Goal: Task Accomplishment & Management: Use online tool/utility

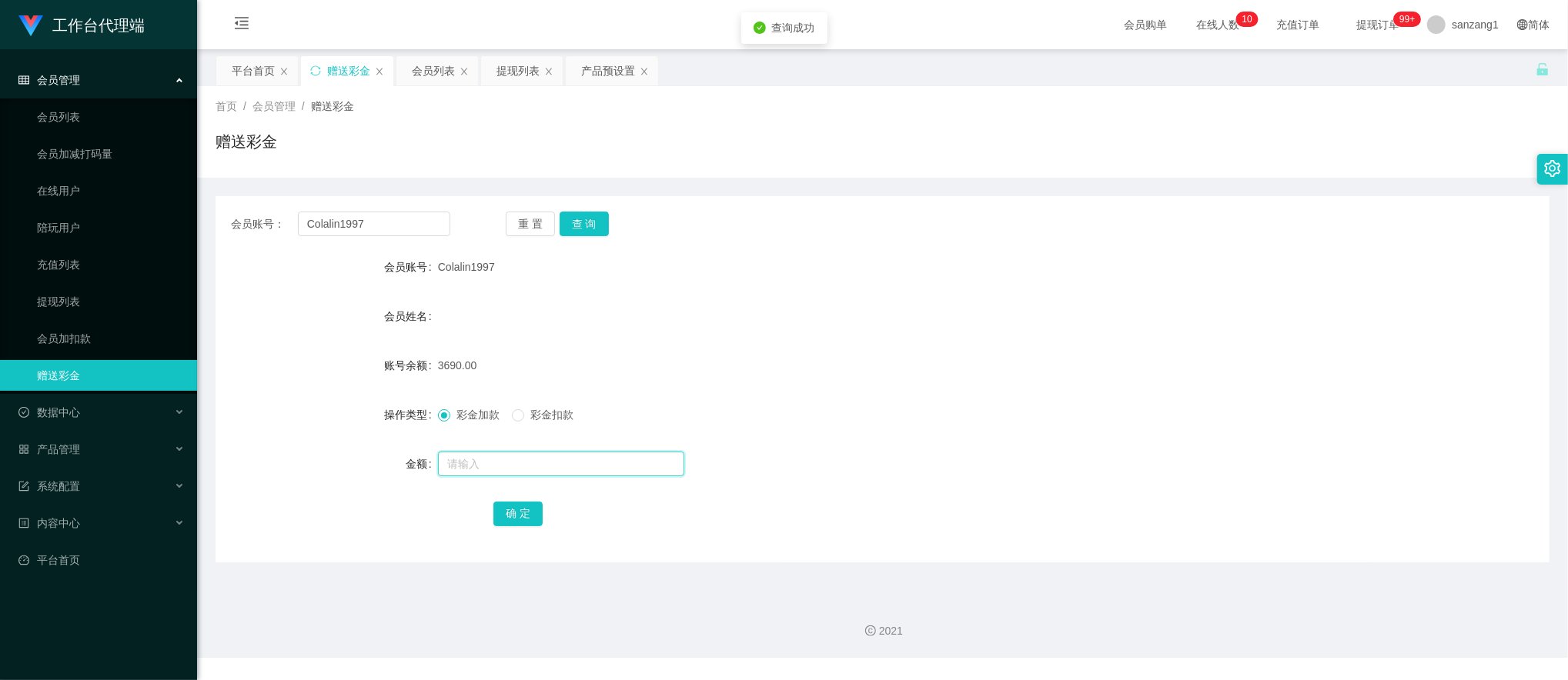
click at [481, 457] on input "text" at bounding box center [561, 463] width 246 height 25
type input "279"
click at [505, 512] on button "确 定" at bounding box center [518, 514] width 50 height 25
drag, startPoint x: 389, startPoint y: 219, endPoint x: 194, endPoint y: 205, distance: 195.5
click at [162, 201] on section "工作台代理端 会员管理 会员列表 会员加减打码量 在线用户 陪玩用户 充值列表 提现列表 会员加扣款 赠送彩金 数据中心 产品管理 系统配置 内容中心 平台首…" at bounding box center [784, 328] width 1568 height 658
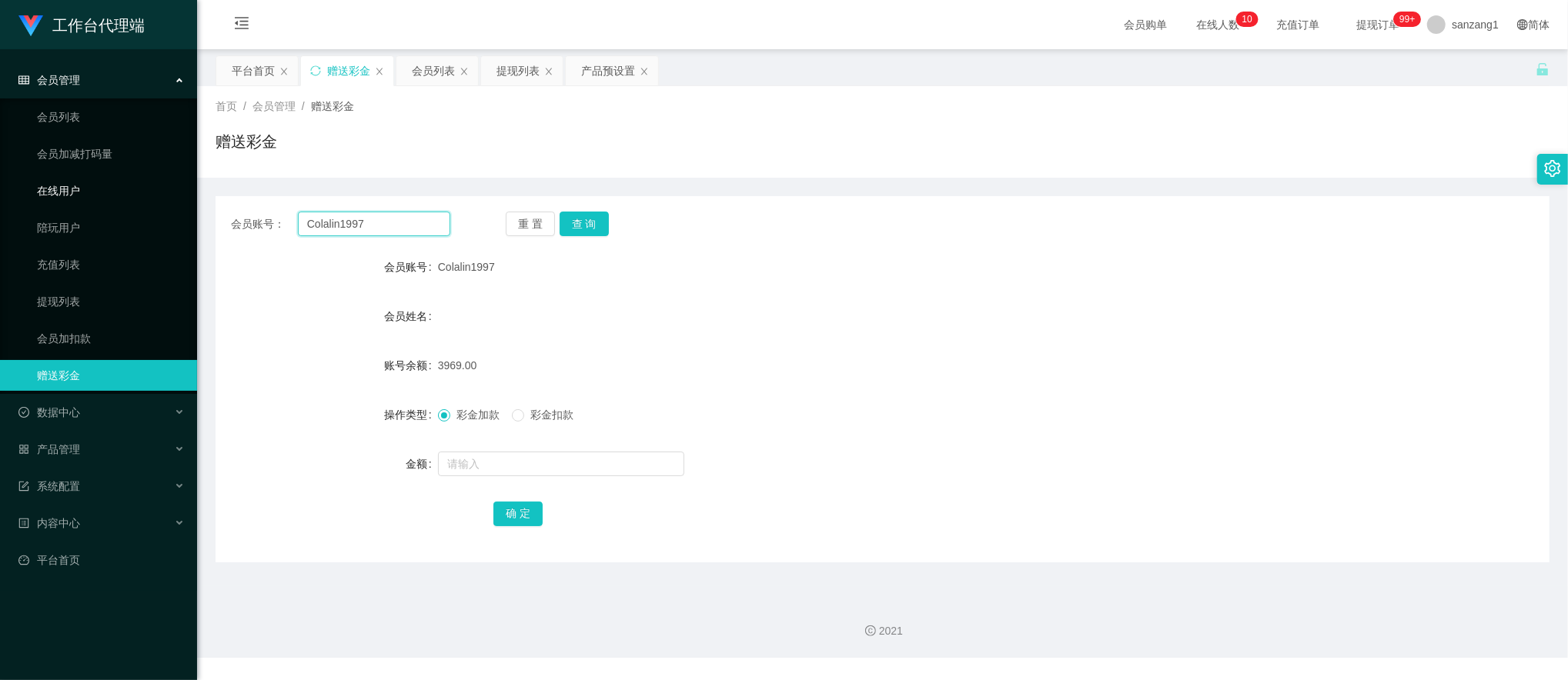
paste input "earm1111"
type input "earm1111"
click at [582, 225] on button "查 询" at bounding box center [585, 224] width 50 height 25
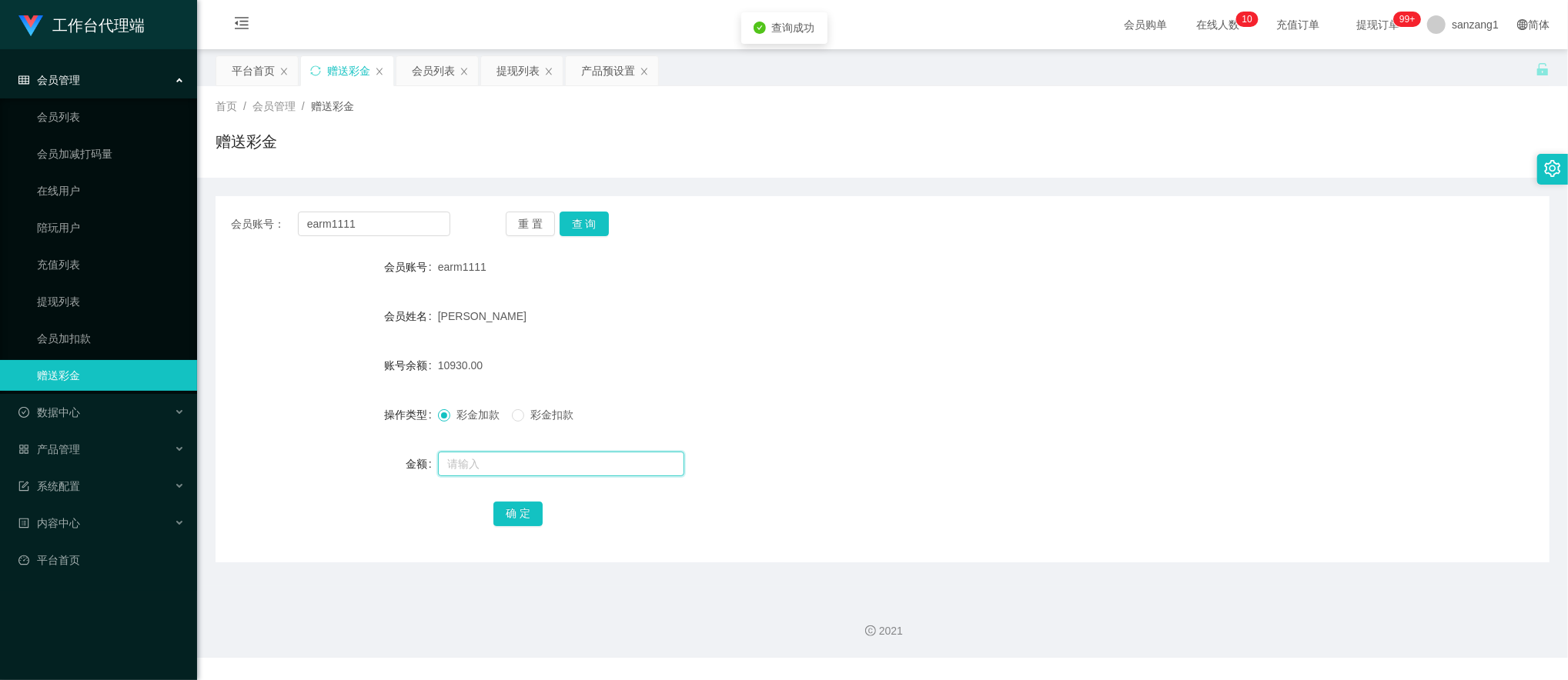
click at [486, 466] on input "text" at bounding box center [561, 463] width 246 height 25
type input "15000"
click at [521, 515] on button "确 定" at bounding box center [518, 514] width 50 height 25
